Goal: Information Seeking & Learning: Find specific fact

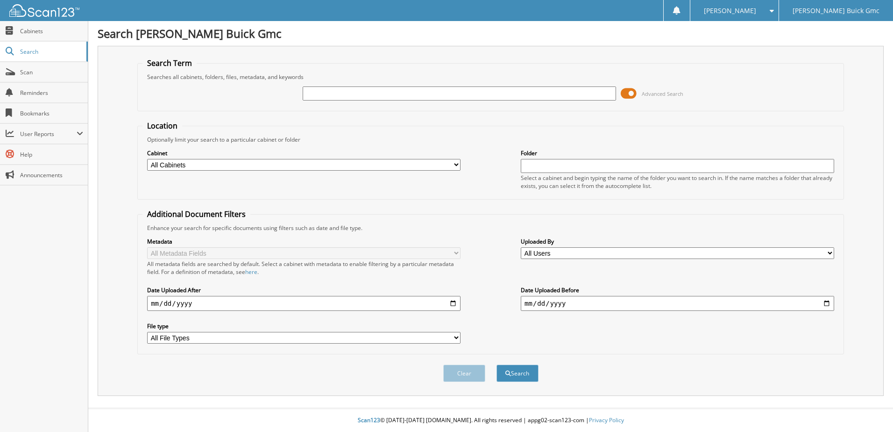
click at [632, 94] on span at bounding box center [629, 93] width 16 height 14
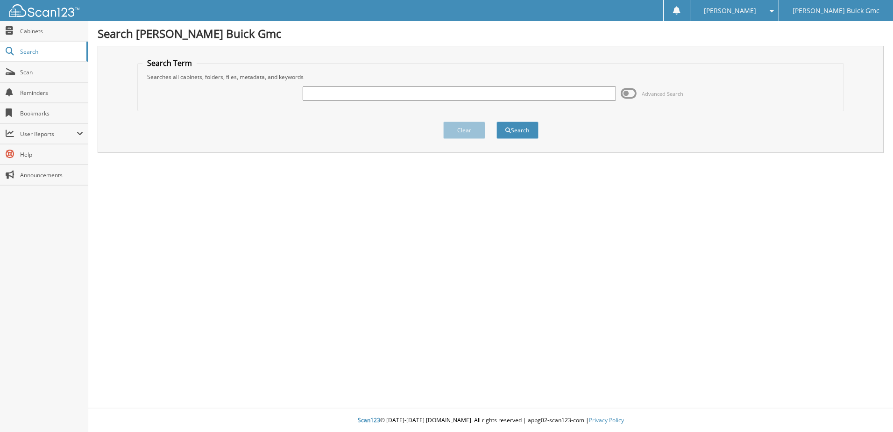
click at [492, 89] on input "text" at bounding box center [460, 93] width 314 height 14
type input "94074"
click at [497, 121] on button "Search" at bounding box center [518, 129] width 42 height 17
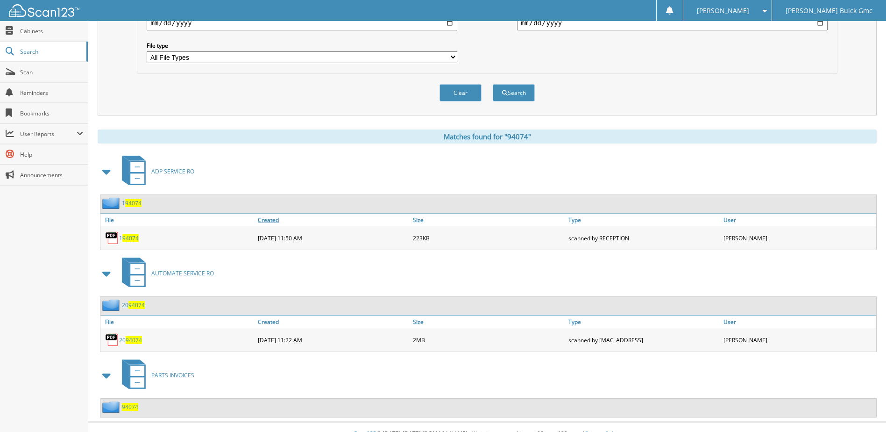
scroll to position [294, 0]
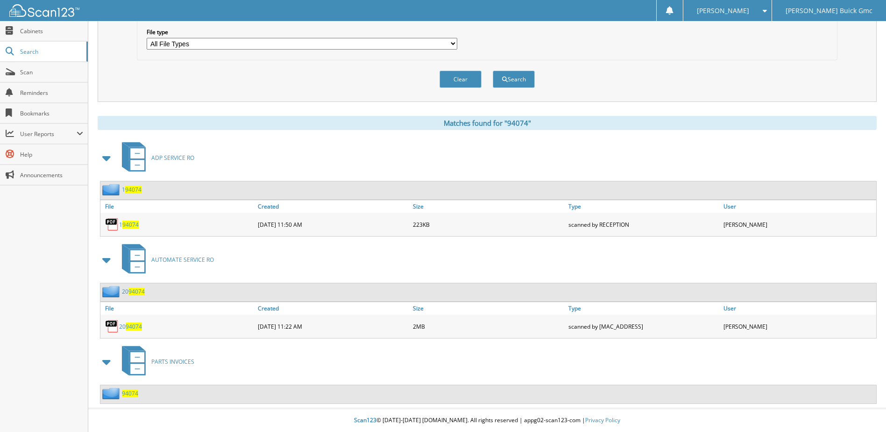
click at [131, 396] on span "94074" at bounding box center [130, 393] width 16 height 8
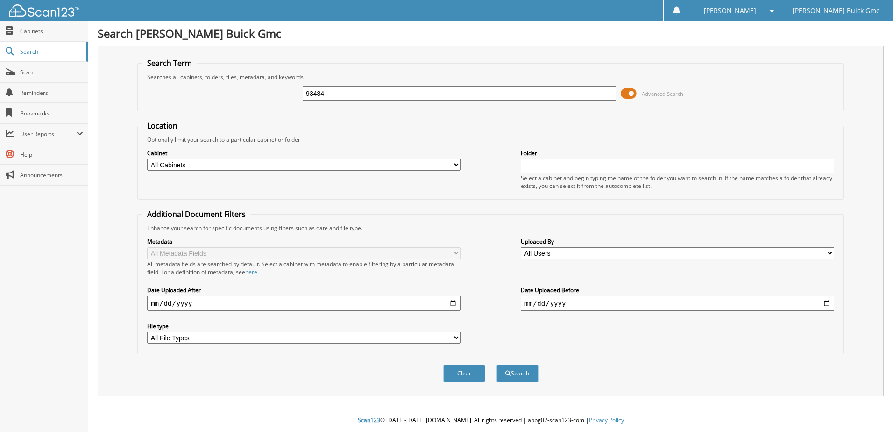
type input "93484"
click at [497, 364] on button "Search" at bounding box center [518, 372] width 42 height 17
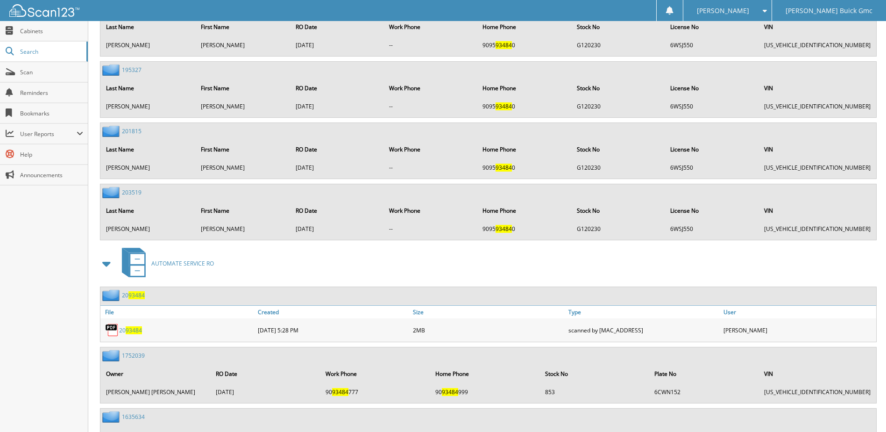
scroll to position [1151, 0]
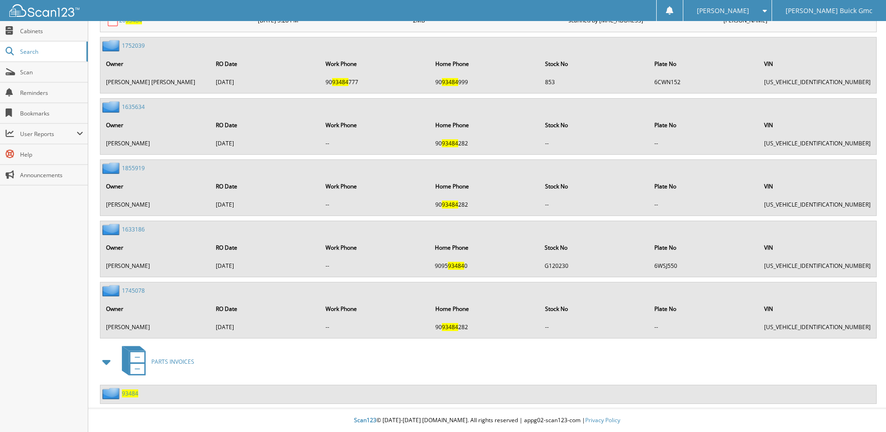
click at [132, 395] on span "93484" at bounding box center [130, 393] width 16 height 8
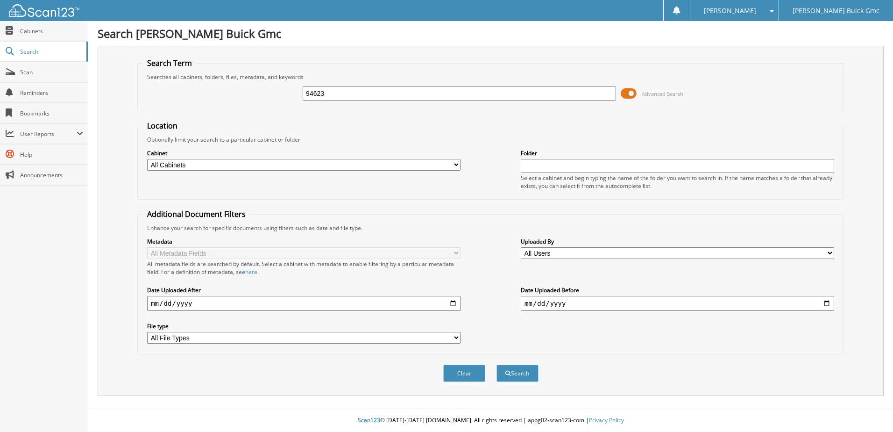
type input "94623"
click at [497, 364] on button "Search" at bounding box center [518, 372] width 42 height 17
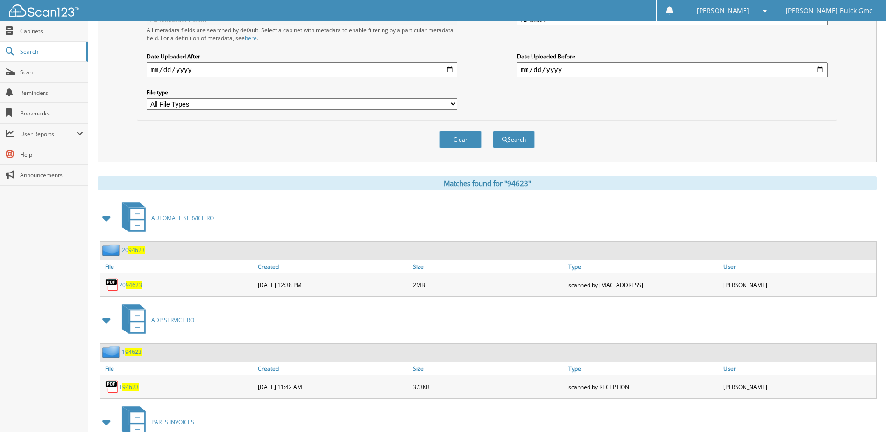
scroll to position [294, 0]
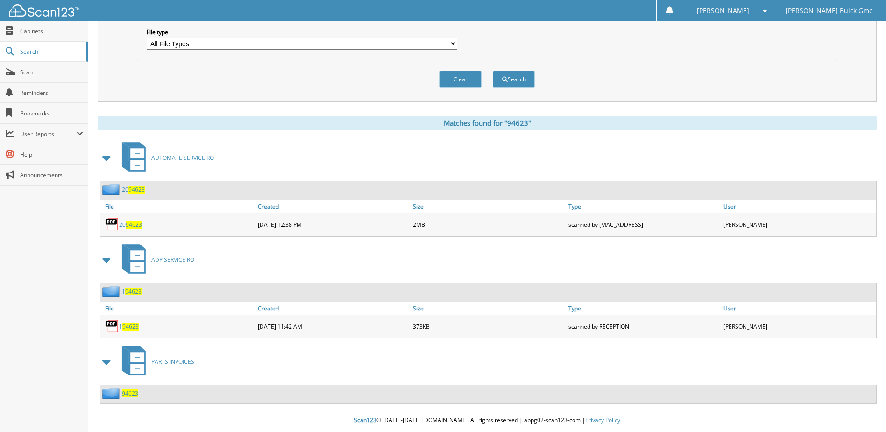
click at [137, 393] on span "94623" at bounding box center [130, 393] width 16 height 8
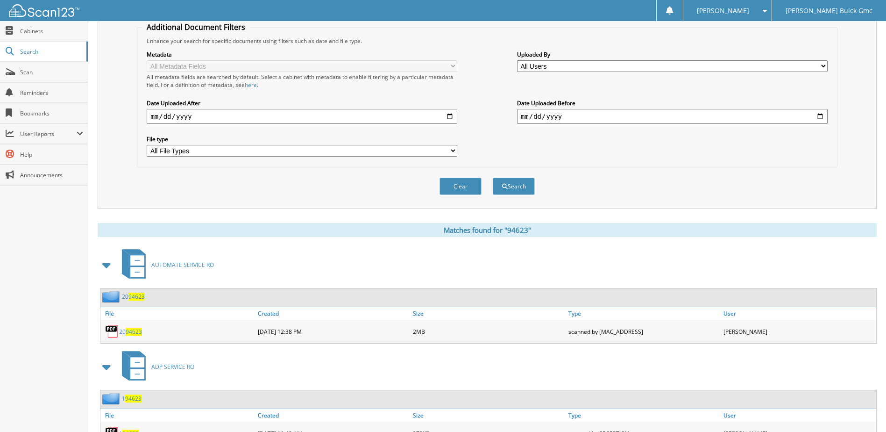
scroll to position [294, 0]
